Goal: Information Seeking & Learning: Learn about a topic

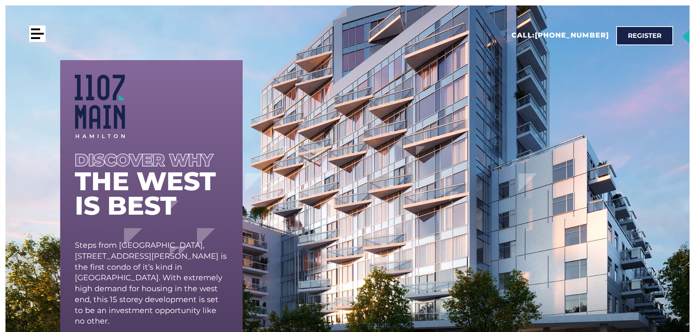
click at [36, 30] on div at bounding box center [35, 29] width 9 height 2
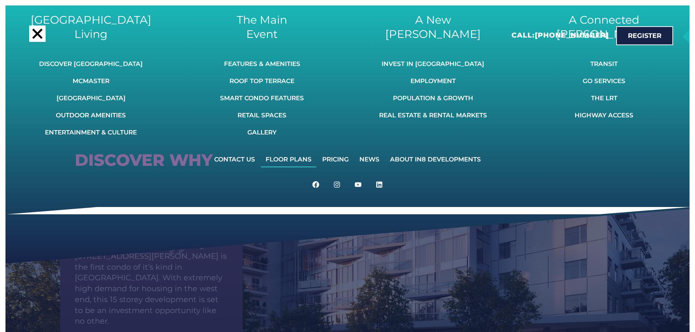
click at [294, 159] on link "Floor Plans" at bounding box center [288, 159] width 55 height 16
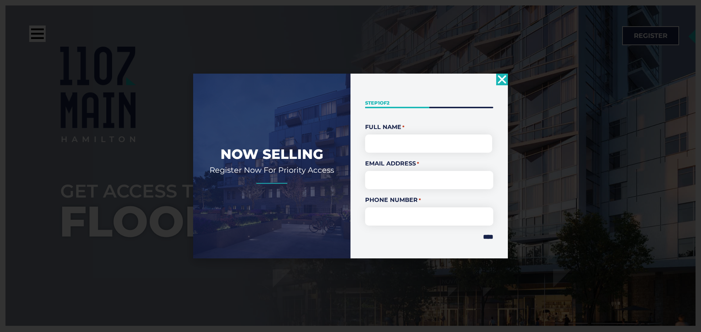
click at [501, 81] on use "Close" at bounding box center [502, 79] width 8 height 8
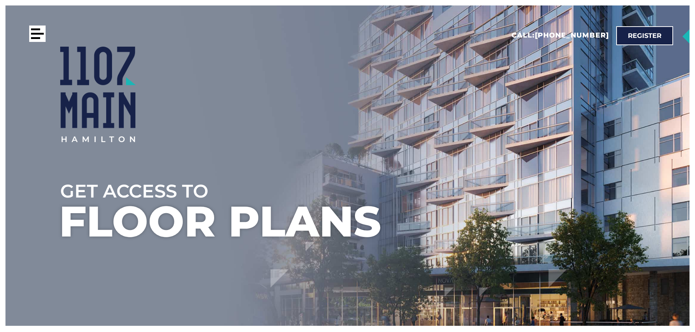
click at [34, 31] on div at bounding box center [37, 34] width 16 height 16
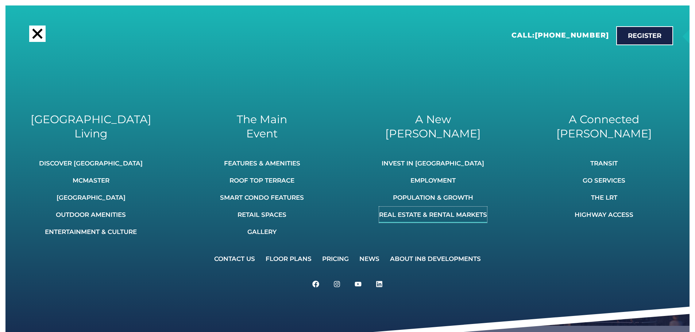
click at [475, 216] on link "Real Estate & Rental Markets" at bounding box center [433, 215] width 108 height 16
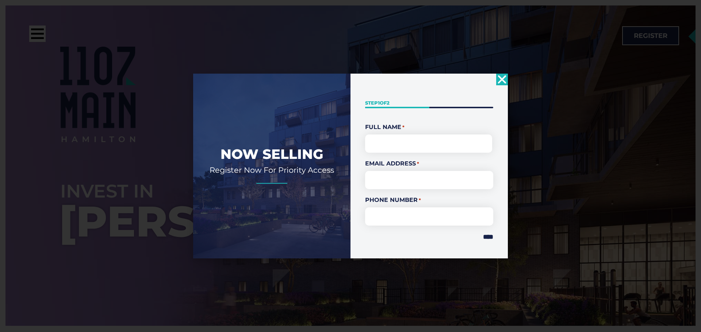
click at [500, 80] on icon "Close" at bounding box center [502, 80] width 12 height 12
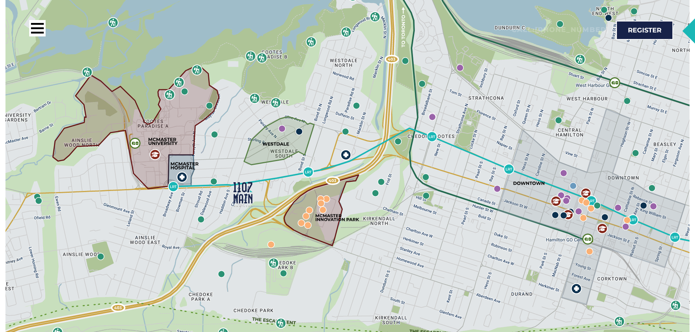
scroll to position [949, 0]
